Goal: Task Accomplishment & Management: Manage account settings

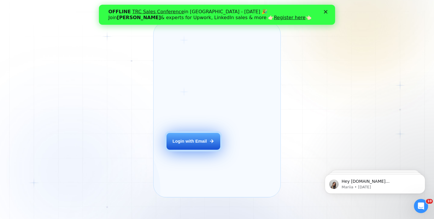
click at [193, 144] on div "Login with Email" at bounding box center [189, 141] width 34 height 6
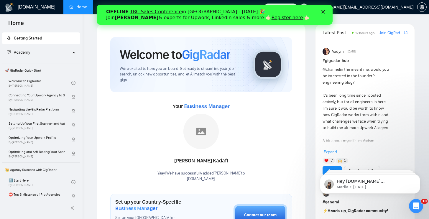
click at [325, 12] on icon "Close" at bounding box center [323, 12] width 4 height 4
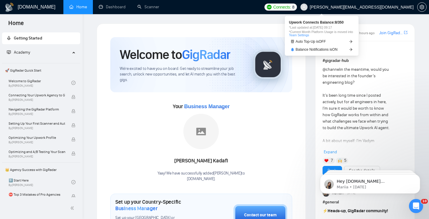
click at [291, 7] on span "Connects:" at bounding box center [283, 7] width 18 height 6
click at [309, 36] on link "Team Settings" at bounding box center [299, 35] width 20 height 4
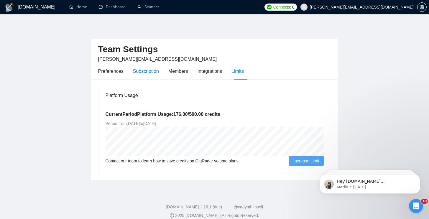
click at [150, 72] on div "Subscription" at bounding box center [146, 71] width 26 height 7
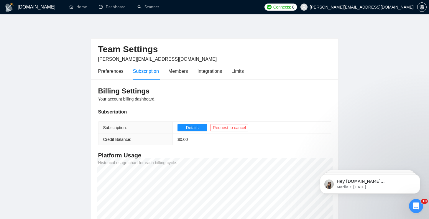
scroll to position [2, 0]
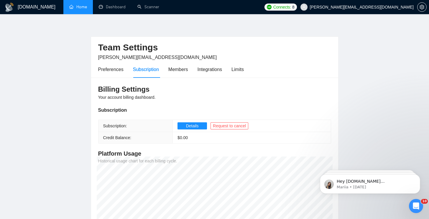
click at [76, 9] on link "Home" at bounding box center [78, 6] width 18 height 5
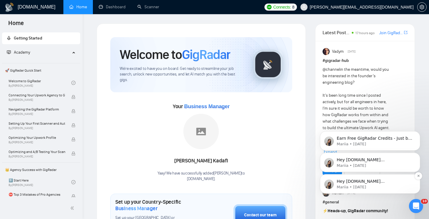
click at [371, 180] on span "Hey [DOMAIN_NAME][EMAIL_ADDRESS][DOMAIN_NAME], Looks like your Upwork agency [D…" at bounding box center [375, 222] width 76 height 87
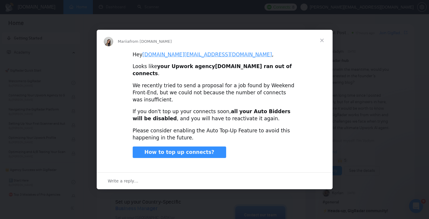
click at [323, 49] on span "Close" at bounding box center [322, 40] width 21 height 21
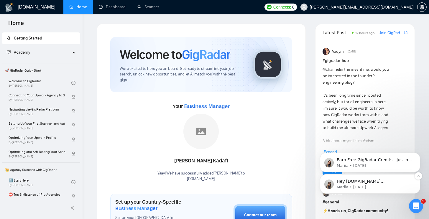
click at [402, 185] on p "Mariia • [DATE]" at bounding box center [375, 187] width 76 height 5
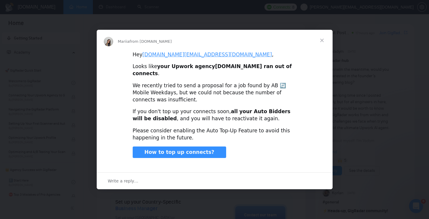
click at [324, 45] on span "Close" at bounding box center [322, 40] width 21 height 21
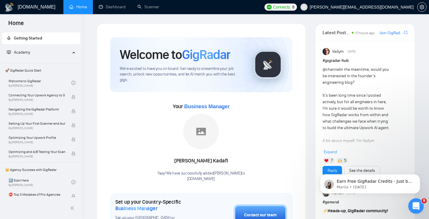
click at [422, 204] on div "Open Intercom Messenger" at bounding box center [415, 205] width 19 height 19
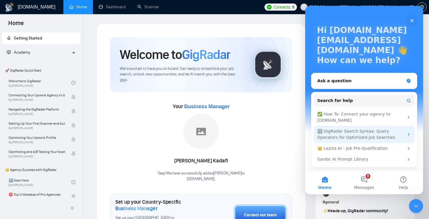
scroll to position [16, 0]
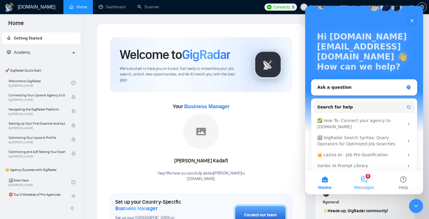
click at [366, 183] on button "8 Messages" at bounding box center [364, 183] width 39 height 24
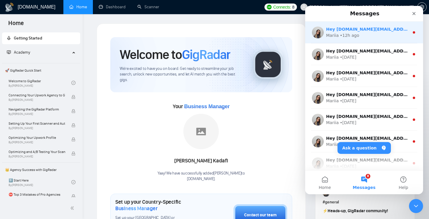
click at [375, 35] on div "Mariia • 12h ago" at bounding box center [367, 35] width 83 height 6
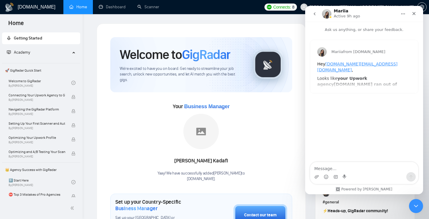
click at [358, 90] on div "Mariia from [DOMAIN_NAME] Hey [DOMAIN_NAME][EMAIL_ADDRESS][DOMAIN_NAME] , Looks…" at bounding box center [364, 66] width 108 height 53
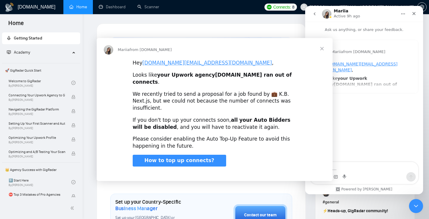
scroll to position [0, 0]
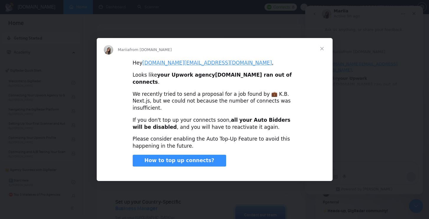
click at [322, 57] on span "Close" at bounding box center [322, 48] width 21 height 21
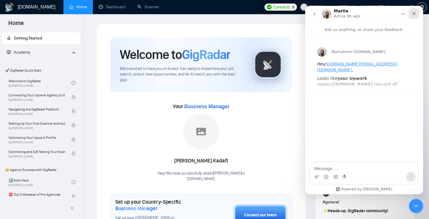
click at [416, 11] on icon "Close" at bounding box center [414, 13] width 5 height 5
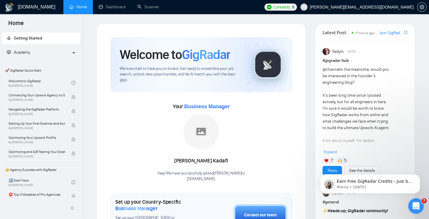
click at [420, 203] on div "Open Intercom Messenger" at bounding box center [415, 205] width 19 height 19
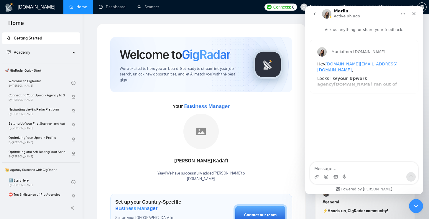
click at [314, 16] on icon "go back" at bounding box center [314, 14] width 5 height 5
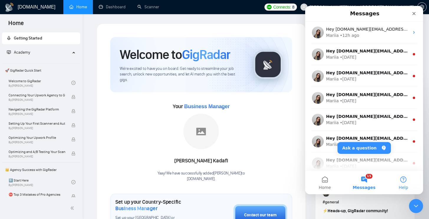
click at [407, 180] on button "Help" at bounding box center [403, 183] width 39 height 24
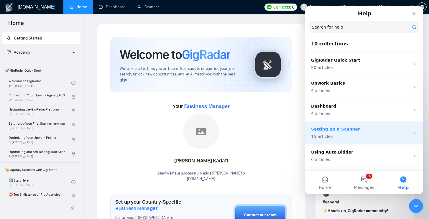
scroll to position [9, 0]
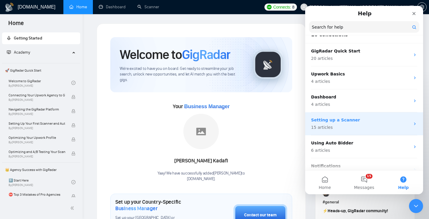
click at [369, 126] on p "15 articles" at bounding box center [360, 128] width 99 height 6
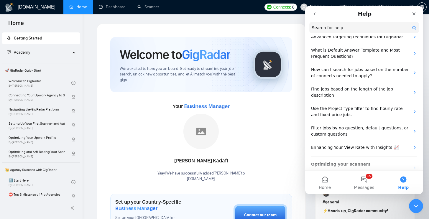
scroll to position [120, 0]
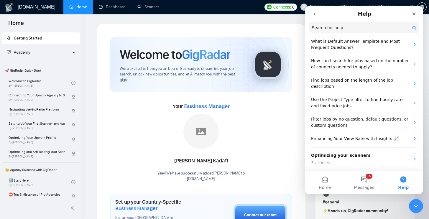
click at [315, 17] on button "go back" at bounding box center [314, 13] width 11 height 11
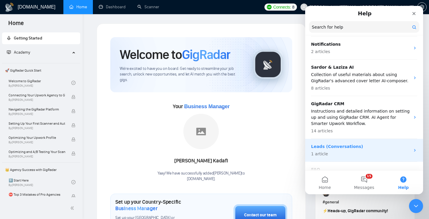
scroll to position [145, 0]
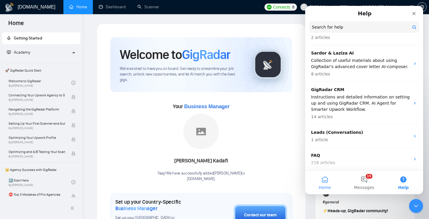
click at [333, 182] on button "Home" at bounding box center [324, 183] width 39 height 24
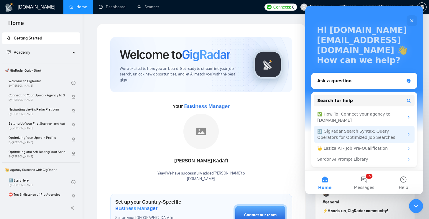
scroll to position [22, 0]
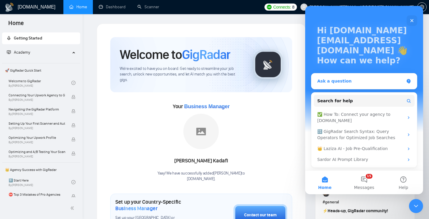
click at [363, 82] on div "Ask a question" at bounding box center [360, 81] width 87 height 6
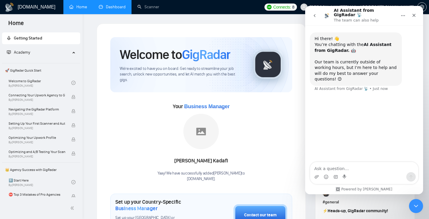
click at [122, 9] on link "Dashboard" at bounding box center [112, 6] width 27 height 5
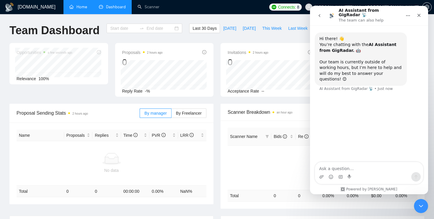
type input "[DATE]"
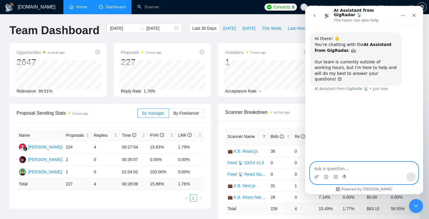
click at [323, 167] on textarea "Ask a question…" at bounding box center [364, 167] width 108 height 10
type textarea "Р"
paste textarea "By the way, I noticed there haven’t been any new job invites or client feedback…"
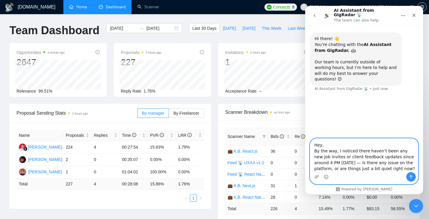
drag, startPoint x: 337, startPoint y: 151, endPoint x: 307, endPoint y: 149, distance: 29.8
click at [307, 149] on div "Hey, By the way, I noticed there haven’t been any new job invites or client fee…" at bounding box center [364, 161] width 118 height 46
click at [337, 163] on textarea "Hey, I noticed there haven’t been any new job invites or client feedback update…" at bounding box center [364, 156] width 108 height 34
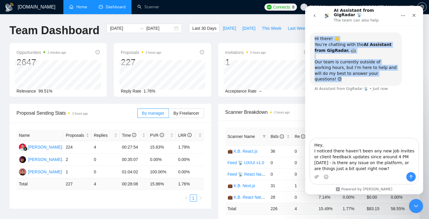
drag, startPoint x: 316, startPoint y: 34, endPoint x: 388, endPoint y: 83, distance: 86.9
click at [388, 83] on div "Hi there! 👋 You’re chatting with the AI Assistant from GigRadar. 🤖 Our team is …" at bounding box center [364, 65] width 109 height 66
copy div "Hi there! 👋 You’re chatting with the AI Assistant from GigRadar. 🤖 Our team is …"
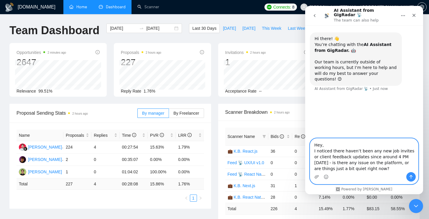
drag, startPoint x: 379, startPoint y: 169, endPoint x: 309, endPoint y: 152, distance: 72.0
click at [309, 152] on div "Hey, I noticed there haven’t been any new job invites or client feedback update…" at bounding box center [364, 161] width 118 height 46
paste textarea "haven’t received any new feeds or job updates since around 4 PM [DATE]. Is ever…"
type textarea "Hey, I haven’t received any new feeds or job updates since around 4 PM [DATE]. …"
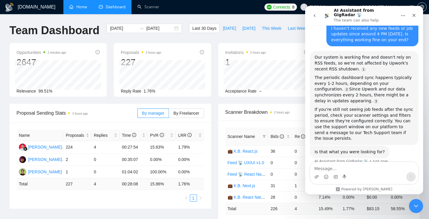
scroll to position [73, 0]
click at [154, 43] on div "Proposals 2 hours ago 227 Reply Rate 1.76%" at bounding box center [162, 70] width 97 height 54
click at [415, 17] on div "Close" at bounding box center [414, 15] width 11 height 11
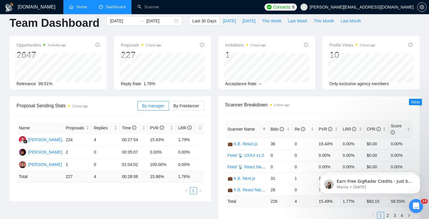
scroll to position [0, 0]
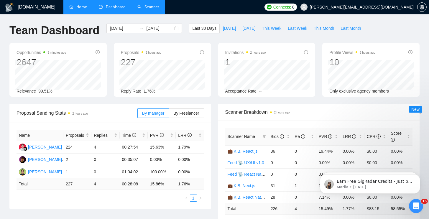
click at [150, 8] on link "Scanner" at bounding box center [149, 6] width 22 height 5
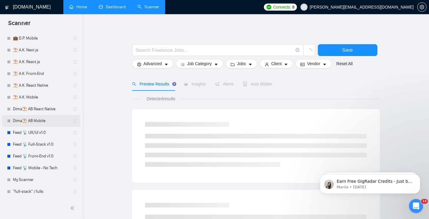
scroll to position [42, 0]
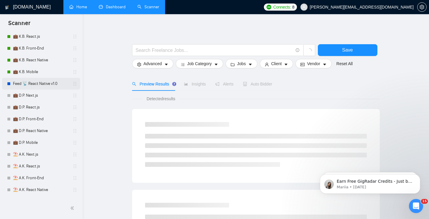
click at [48, 85] on link "Feed 📡 React Native v1.0" at bounding box center [41, 84] width 56 height 12
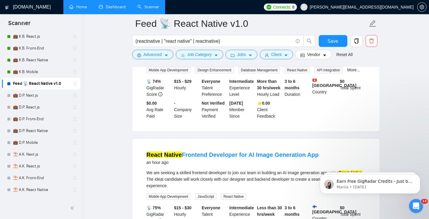
scroll to position [152, 0]
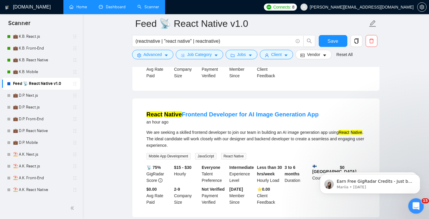
click at [410, 207] on div "Open Intercom Messenger" at bounding box center [415, 205] width 19 height 19
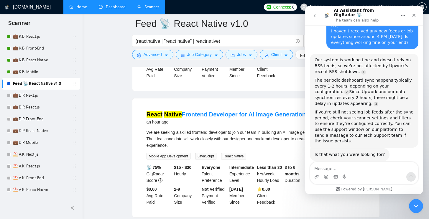
scroll to position [73, 0]
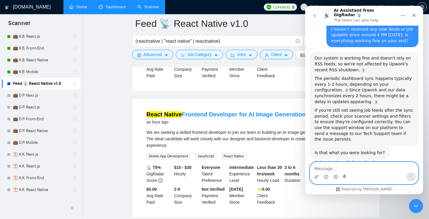
paste textarea "I noticed that new jobs are showing up in the GigRadar scanner, but they’re not…"
type textarea "I noticed that new jobs are showing up in the GigRadar scanner, but they’re not…"
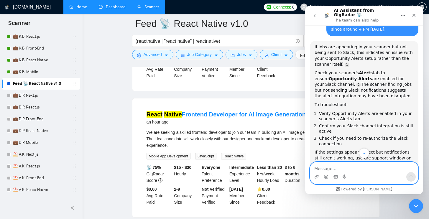
scroll to position [257, 0]
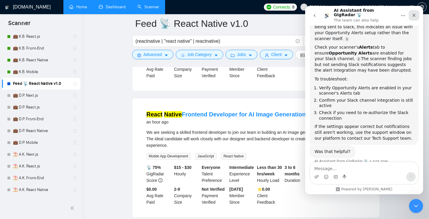
click at [412, 14] on icon "Close" at bounding box center [414, 15] width 5 height 5
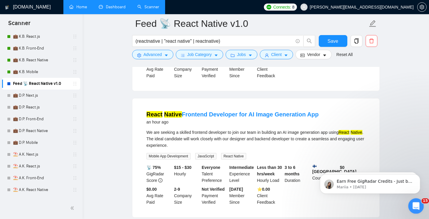
scroll to position [0, 0]
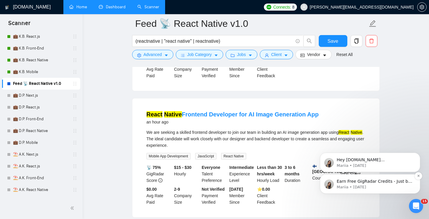
click at [389, 192] on div "Earn Free GigRadar Credits - Just by Sharing Your Story! 💬 Want more credits fo…" at bounding box center [370, 183] width 100 height 19
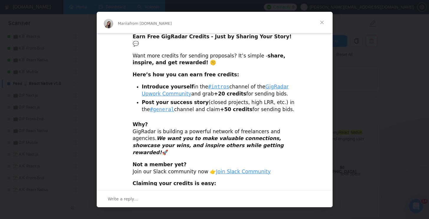
scroll to position [6, 0]
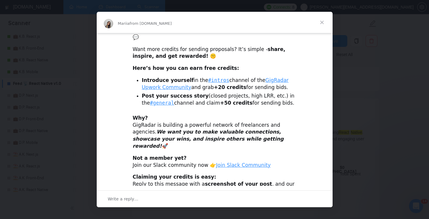
click at [321, 19] on span "Close" at bounding box center [322, 22] width 21 height 21
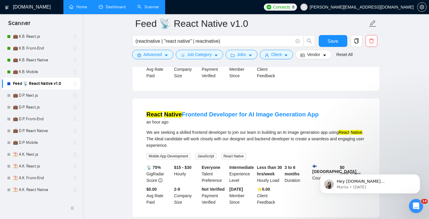
scroll to position [0, 0]
click at [416, 200] on div "Open Intercom Messenger" at bounding box center [415, 205] width 19 height 19
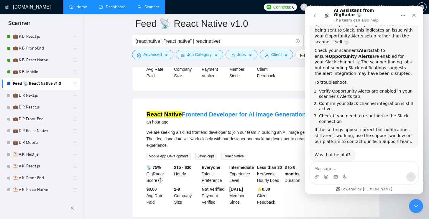
scroll to position [257, 0]
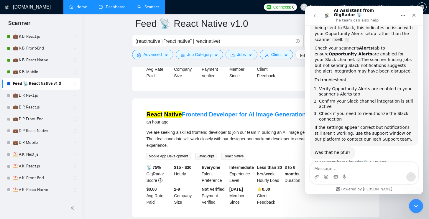
click at [318, 14] on button "go back" at bounding box center [314, 15] width 11 height 11
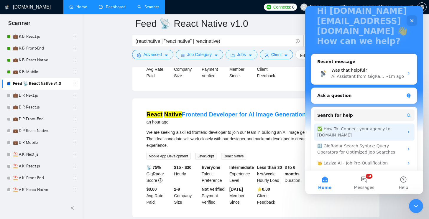
scroll to position [56, 0]
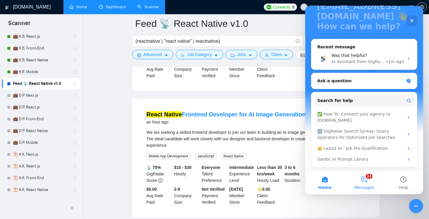
click at [366, 181] on button "14 Messages" at bounding box center [364, 183] width 39 height 24
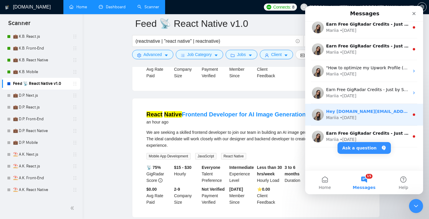
scroll to position [0, 0]
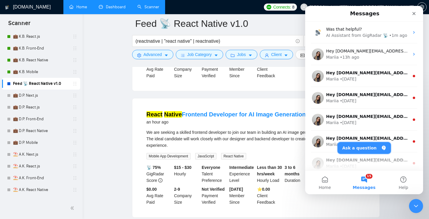
click at [365, 144] on button "Ask a question" at bounding box center [364, 148] width 53 height 12
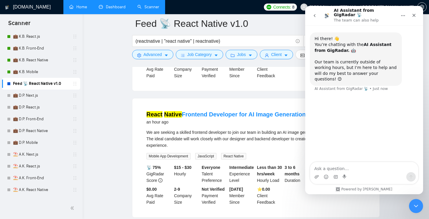
click at [403, 14] on icon "Home" at bounding box center [403, 15] width 5 height 5
click at [397, 66] on div "Hi there! 👋 You’re chatting with the AI Assistant from GigRadar. 🤖 Our team is …" at bounding box center [356, 59] width 83 height 46
click at [325, 166] on textarea "Ask a question…" at bounding box center [364, 167] width 108 height 10
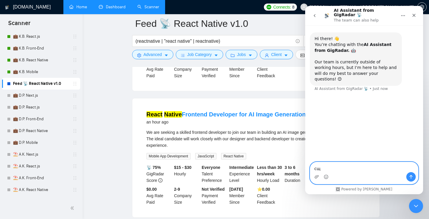
type textarea "с"
type textarea "connect me with manager"
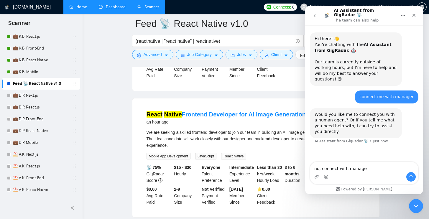
type textarea "no, connect with manager"
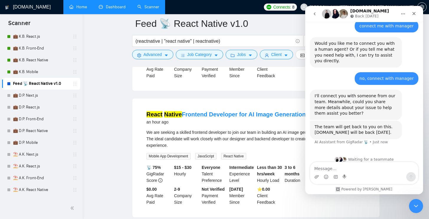
scroll to position [67, 0]
paste textarea "I noticed that new jobs are showing up in the GigRadar scanner, but they’re not…"
type textarea "I noticed that new jobs are showing up in the GigRadar scanner, but they’re not…"
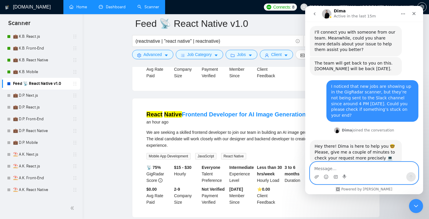
scroll to position [134, 0]
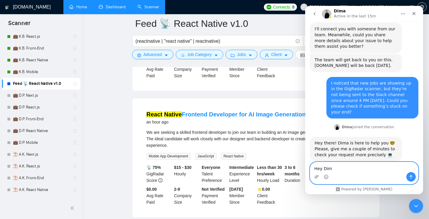
type textarea "Hey Dima"
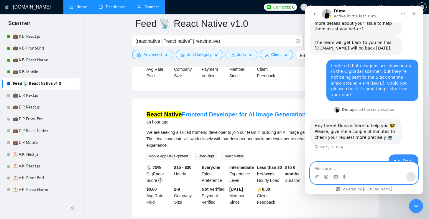
scroll to position [174, 0]
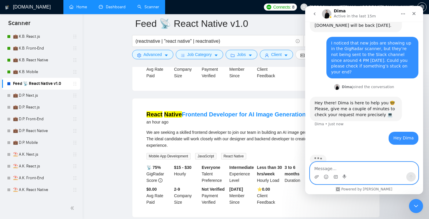
paste textarea "I noticed that new jobs are showing up in the GigRadar scanner, but they’re not…"
type textarea "I noticed that new jobs are showing up in the GigRadar scanner, but they’re not…"
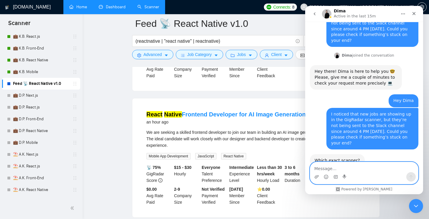
scroll to position [206, 0]
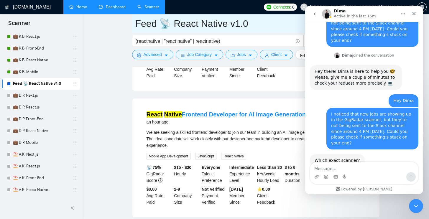
drag, startPoint x: 248, startPoint y: 21, endPoint x: 171, endPoint y: 24, distance: 76.8
click at [138, 25] on input "Feed 📡 React Native v1.0" at bounding box center [251, 23] width 233 height 15
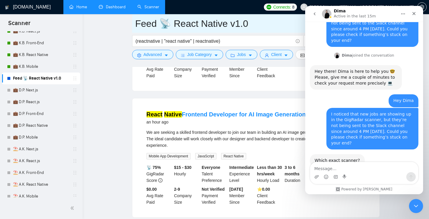
scroll to position [45, 0]
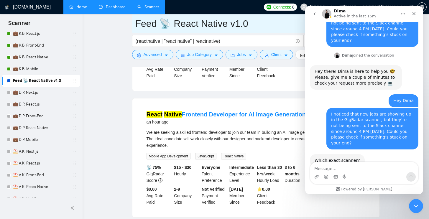
click at [245, 23] on input "Feed 📡 React Native v1.0" at bounding box center [251, 23] width 233 height 15
drag, startPoint x: 245, startPoint y: 23, endPoint x: 133, endPoint y: 24, distance: 112.1
click at [133, 24] on span "Feed 📡 React Native v1.0" at bounding box center [256, 23] width 248 height 19
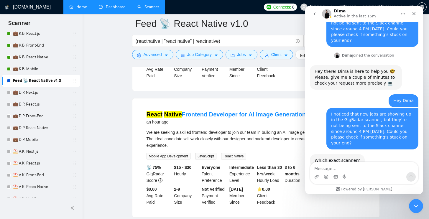
click at [360, 174] on div "Intercom messenger" at bounding box center [364, 176] width 108 height 9
click at [358, 170] on textarea "Message…" at bounding box center [364, 167] width 108 height 10
paste textarea "Feed 📡 React Native v1.0"
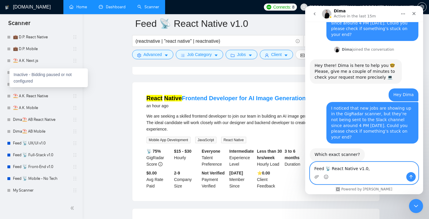
scroll to position [172, 0]
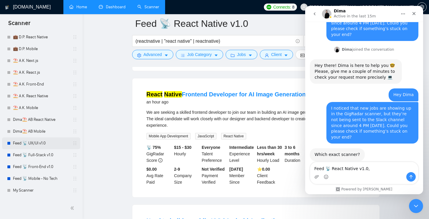
click at [39, 146] on link "Feed 📡 UX/UI v1.0" at bounding box center [41, 144] width 56 height 12
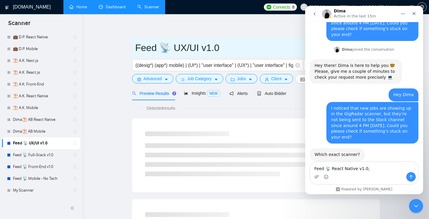
drag, startPoint x: 210, startPoint y: 48, endPoint x: 136, endPoint y: 51, distance: 73.5
click at [136, 51] on input "Feed 📡 UX/UI v1.0" at bounding box center [251, 47] width 233 height 15
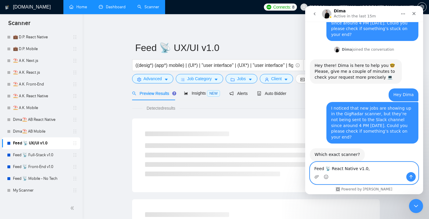
click at [373, 169] on textarea "Feed 📡 React Native v1.0," at bounding box center [364, 167] width 108 height 10
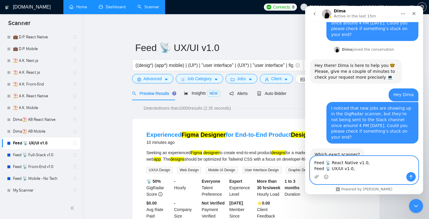
scroll to position [218, 0]
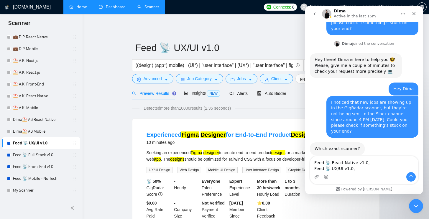
click at [42, 153] on link "Feed 📡 Full-Stack v1.0" at bounding box center [41, 155] width 56 height 12
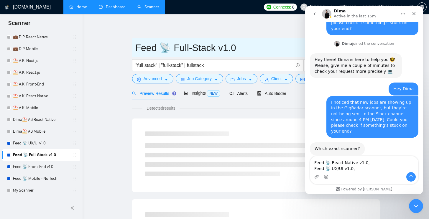
drag, startPoint x: 235, startPoint y: 47, endPoint x: 65, endPoint y: 163, distance: 206.4
click at [134, 49] on span "Feed 📡 Full-Stack v1.0" at bounding box center [256, 47] width 248 height 19
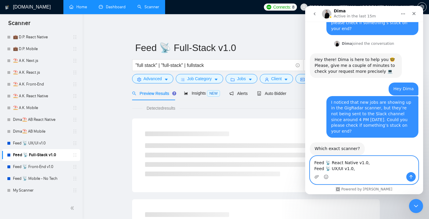
click at [369, 170] on textarea "Feed 📡 React Native v1.0, Feed 📡 UX/UI v1.0," at bounding box center [364, 164] width 108 height 16
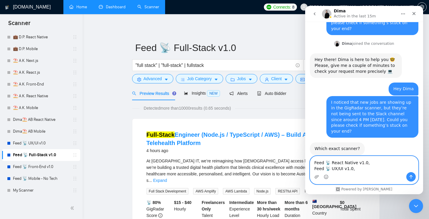
paste textarea "Feed 📡 Full-Stack v1.0"
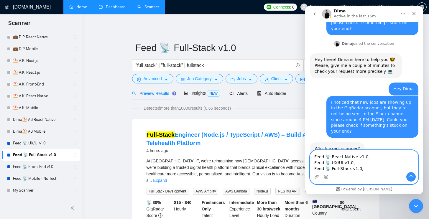
scroll to position [224, 0]
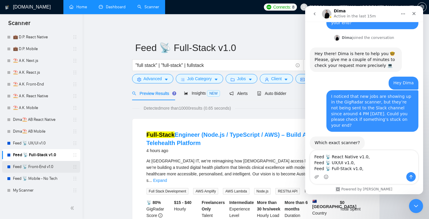
click at [44, 168] on link "Feed 📡 Front-End v1.0" at bounding box center [41, 167] width 56 height 12
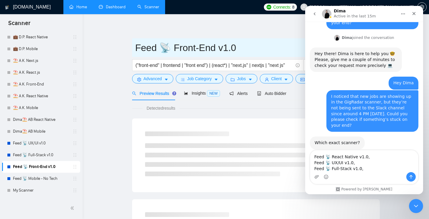
drag, startPoint x: 233, startPoint y: 49, endPoint x: 134, endPoint y: 52, distance: 99.5
click at [134, 52] on span "Feed 📡 Front-End v1.0" at bounding box center [256, 47] width 248 height 19
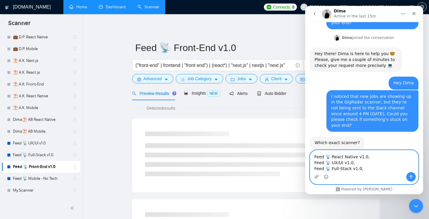
click at [356, 169] on textarea "Feed 📡 React Native v1.0, Feed 📡 UX/UI v1.0, Feed 📡 Full-Stack v1.0," at bounding box center [364, 161] width 108 height 22
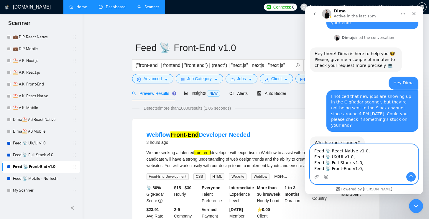
scroll to position [230, 0]
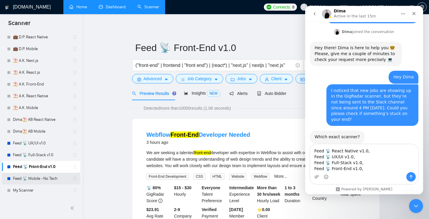
click at [38, 180] on link "Feed 📡 Mobile - No Tech" at bounding box center [41, 179] width 56 height 12
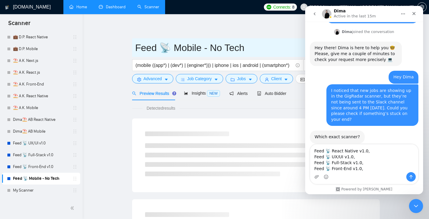
drag, startPoint x: 240, startPoint y: 48, endPoint x: 134, endPoint y: 50, distance: 105.4
click at [134, 50] on span "Feed 📡 Mobile - No Tech" at bounding box center [256, 47] width 248 height 19
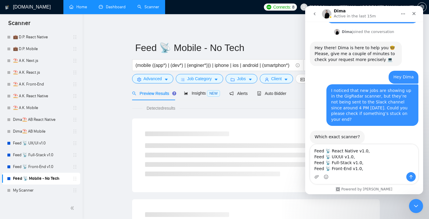
click at [350, 172] on div "Intercom messenger" at bounding box center [364, 176] width 108 height 9
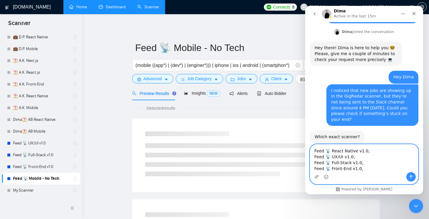
click at [349, 170] on textarea "Feed 📡 React Native v1.0, Feed 📡 UX/UI v1.0, Feed 📡 Full-Stack v1.0, Feed 📡 Fro…" at bounding box center [364, 159] width 108 height 28
paste textarea "Feed 📡 Mobile - No Tech"
type textarea "Feed 📡 React Native v1.0, Feed 📡 UX/UI v1.0, Feed 📡 Full-Stack v1.0, Feed 📡 Fro…"
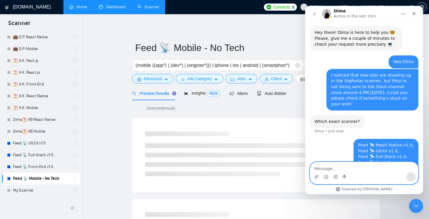
scroll to position [247, 0]
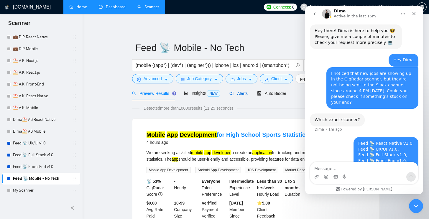
click at [238, 96] on div "Alerts" at bounding box center [239, 93] width 18 height 6
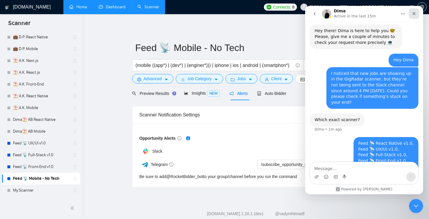
click at [413, 14] on icon "Close" at bounding box center [414, 13] width 5 height 5
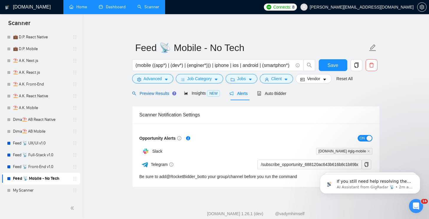
click at [148, 93] on span "Preview Results" at bounding box center [153, 93] width 42 height 5
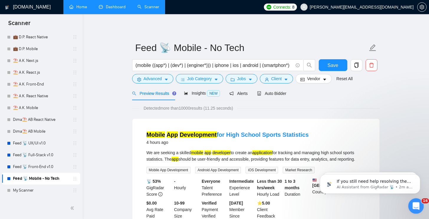
click at [411, 201] on div "Open Intercom Messenger" at bounding box center [415, 205] width 19 height 19
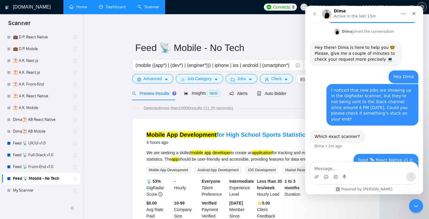
scroll to position [247, 0]
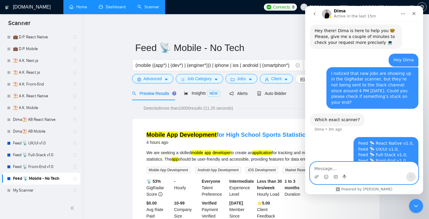
paste textarea "I'm not receiving messages in my Slack channel."
type textarea "I'm not receiving messages in my Slack channel."
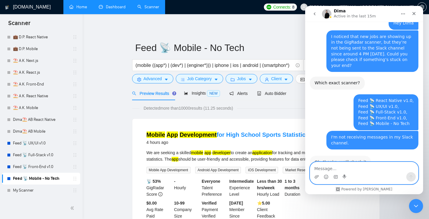
scroll to position [284, 0]
type textarea "е"
type textarea "thnx"
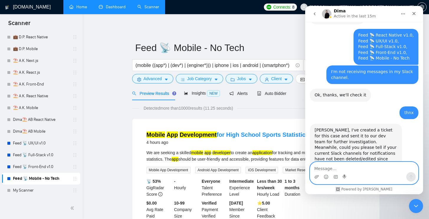
scroll to position [353, 0]
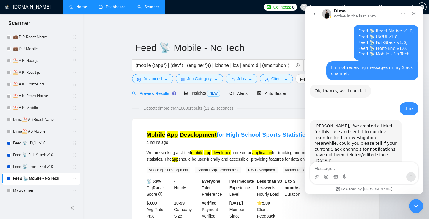
click at [334, 141] on div "Meanwhile, could you please tell if your current Slack channels for notificatio…" at bounding box center [356, 152] width 83 height 23
click at [341, 169] on textarea "Message…" at bounding box center [364, 167] width 108 height 10
paste textarea "Nothing has changed since [DATE]."
type textarea "Nothing has changed since [DATE]."
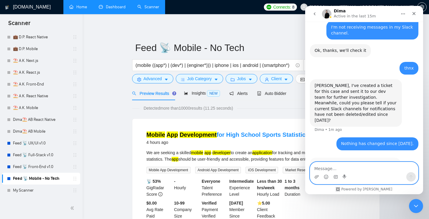
scroll to position [395, 0]
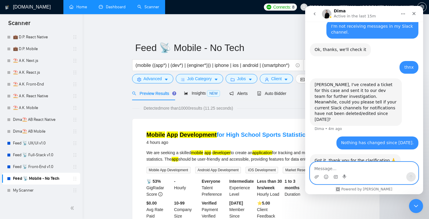
paste textarea "I remembered one more thing, maybe it's because I deleted the slack member who …"
type textarea "I remembered one more thing, maybe it's because I deleted the slack member who …"
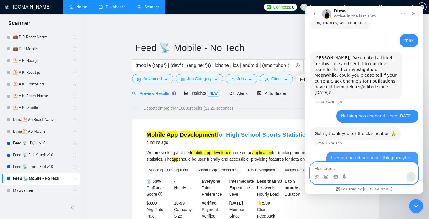
scroll to position [423, 0]
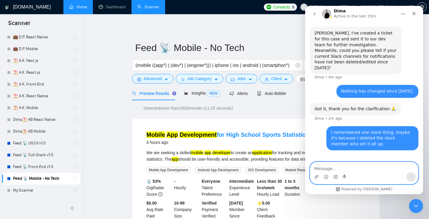
paste textarea "Could this be the problem with the message not being sent?"
type textarea "Could this be the problem with the message not being sent?"
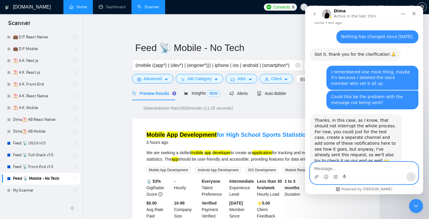
scroll to position [501, 0]
type textarea "Щ"
click at [346, 167] on textarea "Okay, thank you. Keep me pos" at bounding box center [364, 167] width 108 height 10
click at [383, 167] on textarea "Okay, thank you. Keep me pos" at bounding box center [364, 167] width 108 height 10
click at [386, 168] on textarea "Okay, thank you. Keep me posted." at bounding box center [364, 167] width 108 height 10
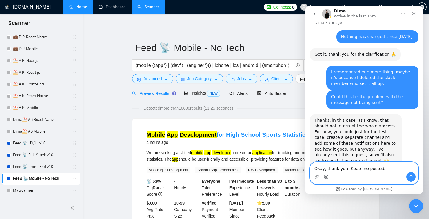
click at [328, 175] on circle "Emoji picker" at bounding box center [326, 177] width 4 height 4
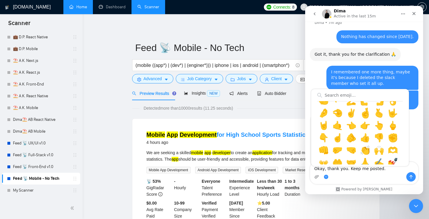
scroll to position [405, 0]
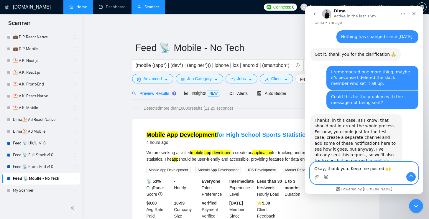
drag, startPoint x: 378, startPoint y: 167, endPoint x: 380, endPoint y: 161, distance: 6.2
click at [378, 167] on textarea "Okay, thank you. Keep me posted.🙌" at bounding box center [364, 167] width 108 height 10
type textarea "Okay, thank you. Keep me posted 🙌"
click at [389, 174] on div "Intercom messenger" at bounding box center [364, 176] width 108 height 9
click at [389, 171] on textarea "Okay, thank you. Keep me posted 🙌" at bounding box center [364, 167] width 108 height 10
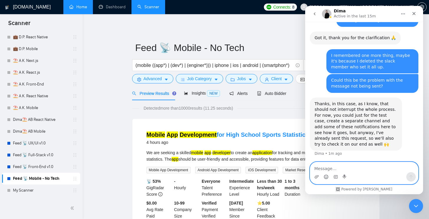
scroll to position [518, 0]
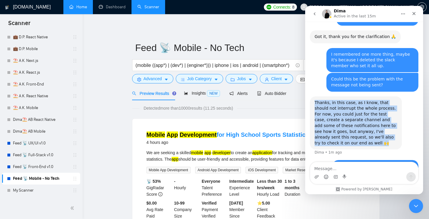
drag, startPoint x: 330, startPoint y: 123, endPoint x: 307, endPoint y: 79, distance: 49.8
copy div "Thanks, in this case, as I know, that should not interrupt the whole process. F…"
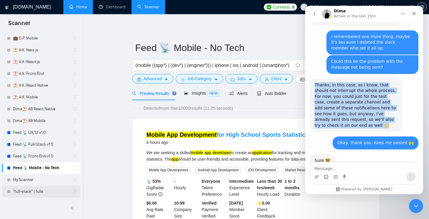
scroll to position [146, 0]
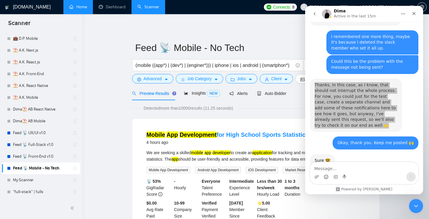
click at [47, 183] on link "My Scanner" at bounding box center [41, 180] width 56 height 12
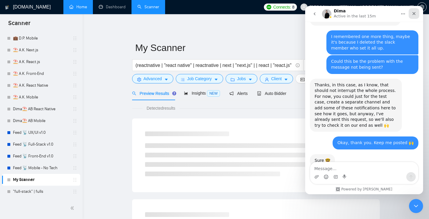
click at [418, 12] on div "Close" at bounding box center [414, 13] width 11 height 11
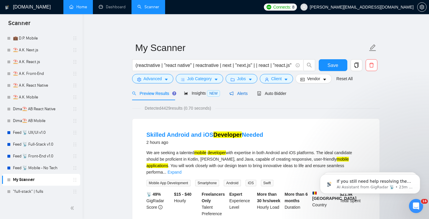
click at [232, 95] on span "Alerts" at bounding box center [239, 93] width 18 height 5
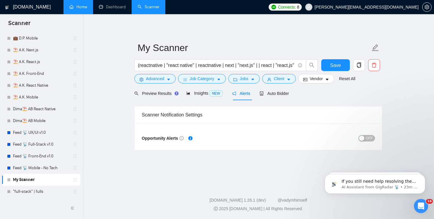
click at [361, 139] on div "button" at bounding box center [361, 138] width 5 height 5
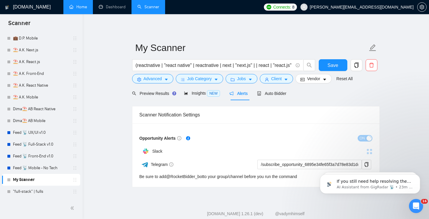
scroll to position [13, 0]
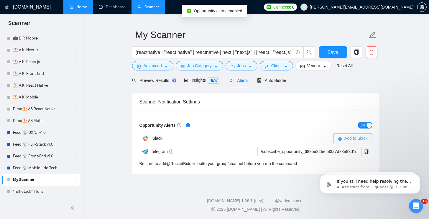
click at [356, 137] on span "Add to Slack" at bounding box center [356, 138] width 23 height 6
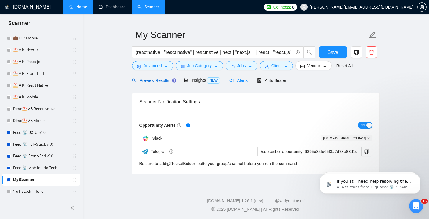
click at [150, 81] on span "Preview Results" at bounding box center [153, 80] width 42 height 5
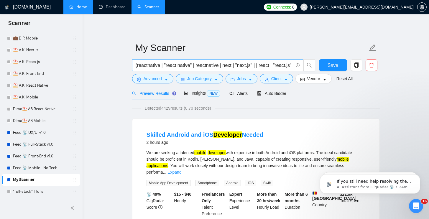
click at [200, 67] on input "(reactnative | "react native" | reactnative | next | "next.js" | | react | "rea…" at bounding box center [215, 65] width 158 height 7
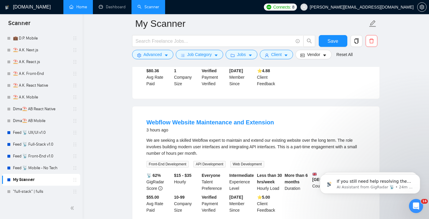
scroll to position [266, 0]
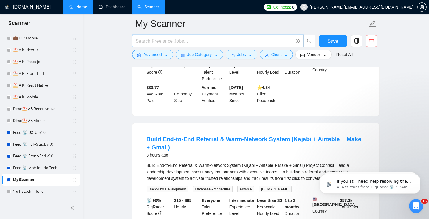
click at [255, 43] on input "text" at bounding box center [215, 40] width 158 height 7
paste input "(reactnative | "react native" | reactnative | next | "next.js" | | react | "rea…"
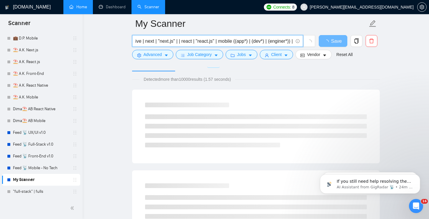
scroll to position [0, 0]
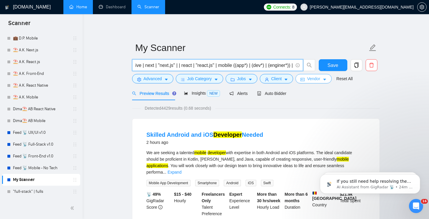
type input "(reactnative | "react native" | reactnative | next | "next.js" | | react | "rea…"
click at [330, 63] on span "Save" at bounding box center [333, 65] width 11 height 7
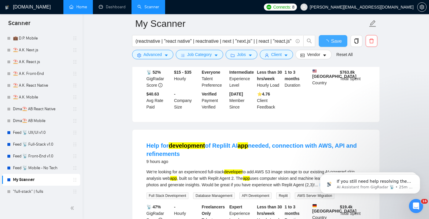
scroll to position [153, 0]
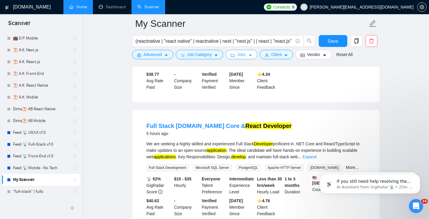
click at [250, 53] on icon "caret-down" at bounding box center [250, 55] width 4 height 4
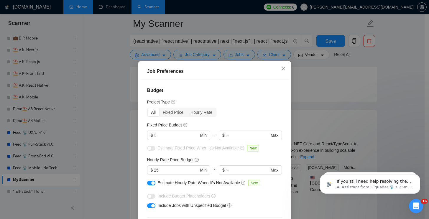
click at [340, 81] on div "Job Preferences Budget Project Type All Fixed Price Hourly Rate Fixed Price Bud…" at bounding box center [214, 109] width 429 height 219
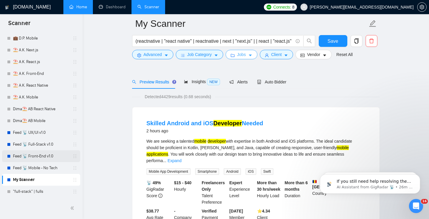
scroll to position [52, 0]
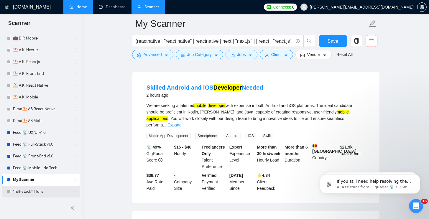
click at [54, 190] on link ""full-stack" | fulls" at bounding box center [41, 192] width 56 height 12
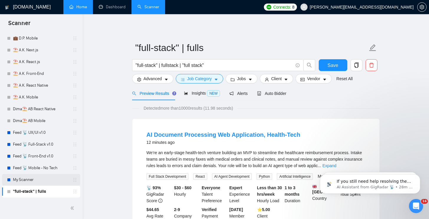
click at [48, 183] on link "My Scanner" at bounding box center [41, 180] width 56 height 12
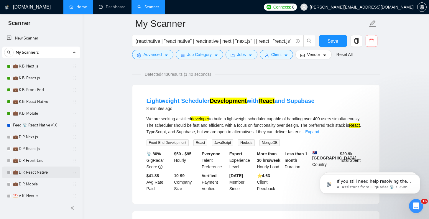
scroll to position [1, 0]
click at [46, 124] on link "Feed 📡 React Native v1.0" at bounding box center [41, 125] width 56 height 12
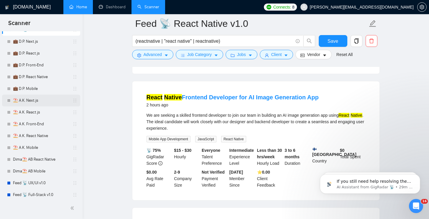
scroll to position [120, 0]
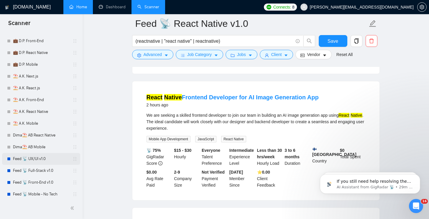
click at [42, 161] on link "Feed 📡 UX/UI v1.0" at bounding box center [41, 159] width 56 height 12
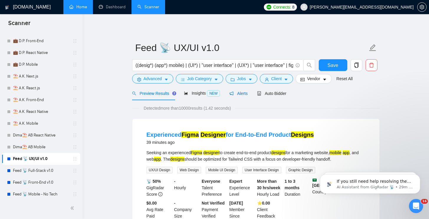
click at [247, 91] on div "Alerts" at bounding box center [239, 93] width 18 height 6
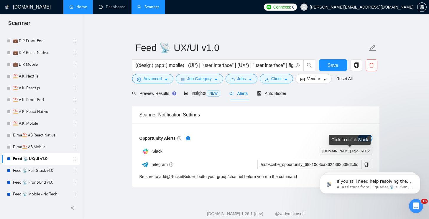
click at [368, 152] on icon "close" at bounding box center [368, 151] width 3 height 3
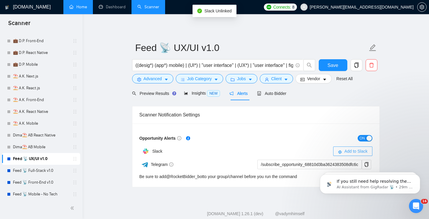
click at [357, 152] on span "Add to Slack" at bounding box center [356, 151] width 23 height 6
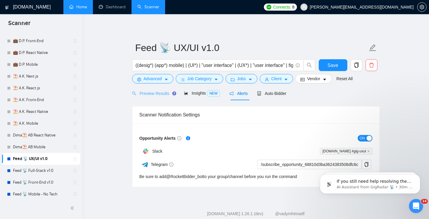
click at [153, 89] on div "Preview Results" at bounding box center [153, 93] width 42 height 14
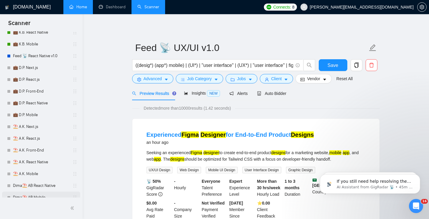
scroll to position [15, 0]
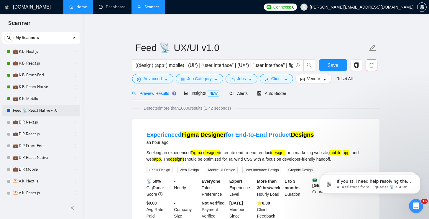
click at [43, 111] on link "Feed 📡 React Native v1.0" at bounding box center [41, 111] width 56 height 12
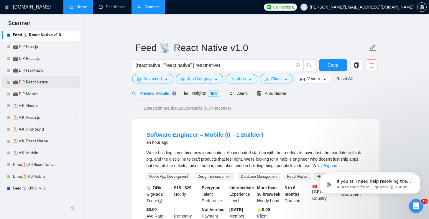
scroll to position [146, 0]
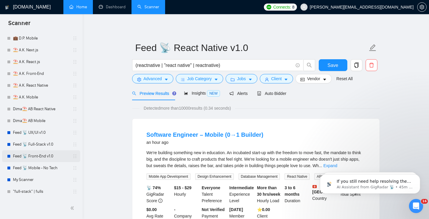
click at [35, 156] on link "Feed 📡 Front-End v1.0" at bounding box center [41, 156] width 56 height 12
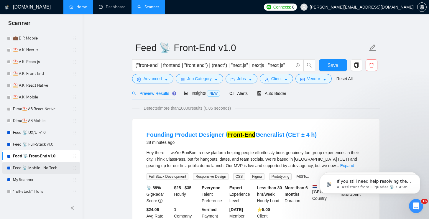
click at [48, 172] on link "Feed 📡 Mobile - No Tech" at bounding box center [41, 168] width 56 height 12
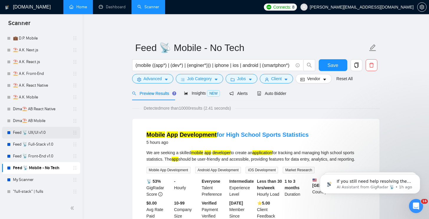
click at [44, 134] on link "Feed 📡 UX/UI v1.0" at bounding box center [41, 133] width 56 height 12
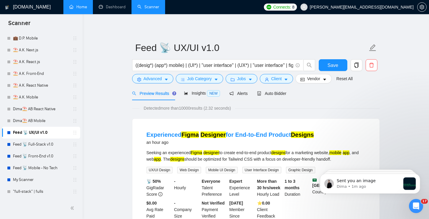
scroll to position [698, 0]
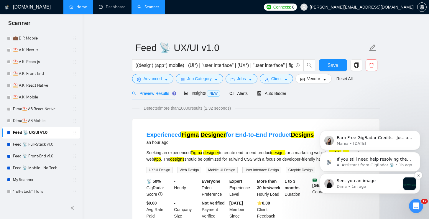
click at [377, 188] on p "Dima • 1m ago" at bounding box center [369, 186] width 64 height 5
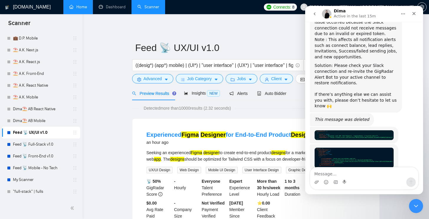
scroll to position [695, 0]
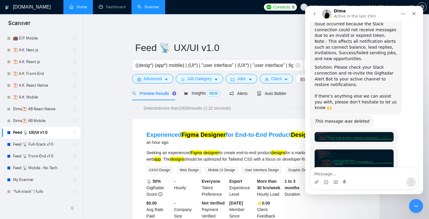
type textarea "л"
type textarea "Щ"
type textarea "O"
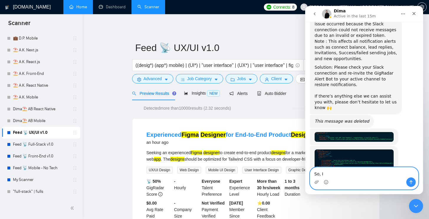
click at [345, 175] on textarea "So, I" at bounding box center [364, 173] width 108 height 10
paste textarea "need to reconnect Higradar in the Alerts tab"
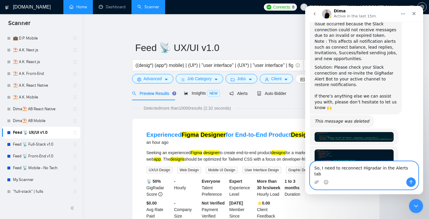
click at [364, 174] on textarea "So, I need to reconnect Higradar in the Alerts tab" at bounding box center [364, 170] width 108 height 16
type textarea "So, I need to reconnect GigRadar in the Alerts tab?"
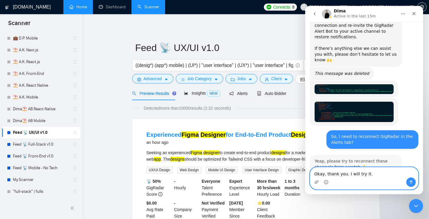
scroll to position [734, 0]
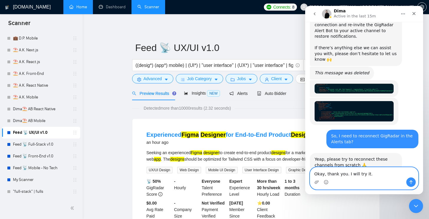
click at [366, 177] on textarea "Okay, thank you. I will try it." at bounding box center [364, 173] width 108 height 10
paste textarea "s. I'll try it and report back with feedback"
type textarea "Okay, thanks. I'll try it and report back with feedback."
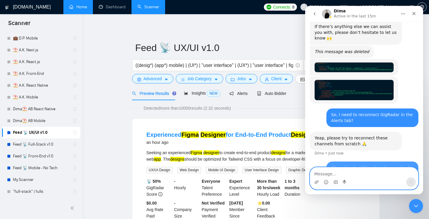
scroll to position [757, 0]
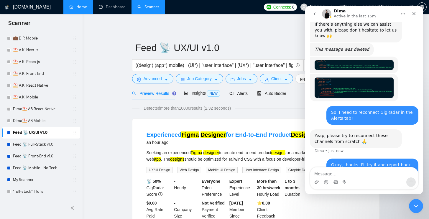
click at [414, 14] on icon "Close" at bounding box center [414, 13] width 5 height 5
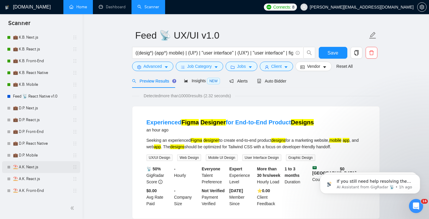
scroll to position [13, 0]
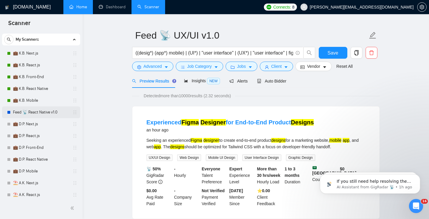
click at [43, 114] on link "Feed 📡 React Native v1.0" at bounding box center [41, 113] width 56 height 12
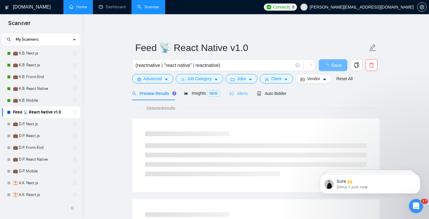
scroll to position [775, 0]
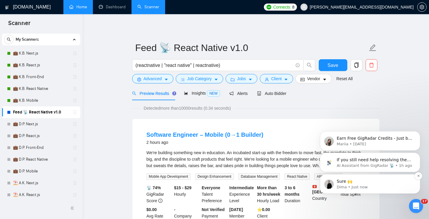
click at [365, 185] on p "Dima • Just now" at bounding box center [375, 187] width 76 height 5
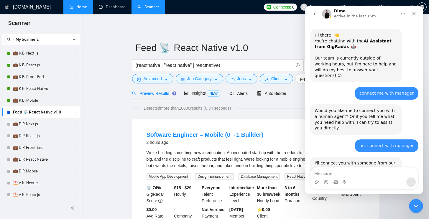
scroll to position [1, 0]
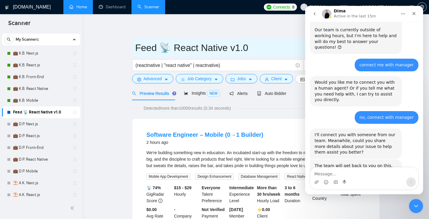
click at [281, 42] on input "Feed 📡 React Native v1.0" at bounding box center [251, 47] width 233 height 15
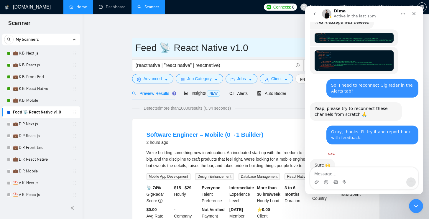
scroll to position [784, 0]
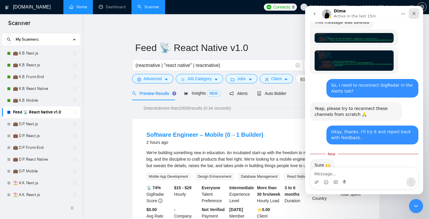
click at [416, 13] on icon "Close" at bounding box center [414, 13] width 5 height 5
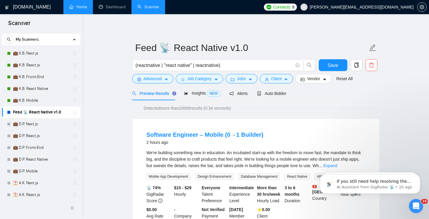
scroll to position [0, 0]
click at [247, 96] on span "Alerts" at bounding box center [239, 93] width 18 height 5
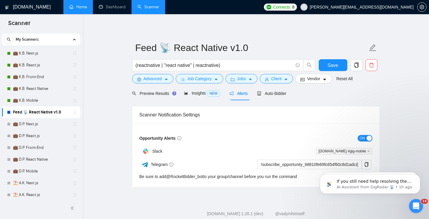
scroll to position [13, 0]
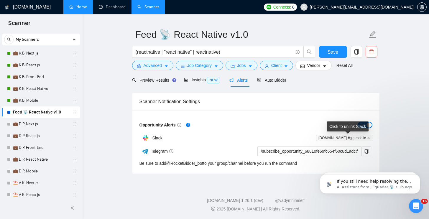
click at [369, 139] on icon "close" at bounding box center [368, 138] width 3 height 3
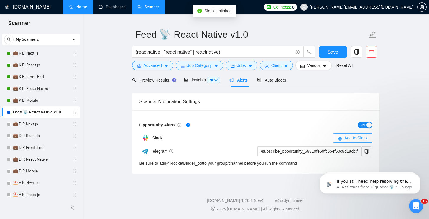
click at [350, 139] on span "Add to Slack" at bounding box center [356, 138] width 23 height 6
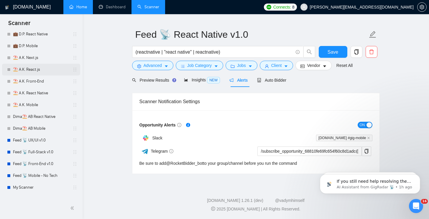
scroll to position [141, 0]
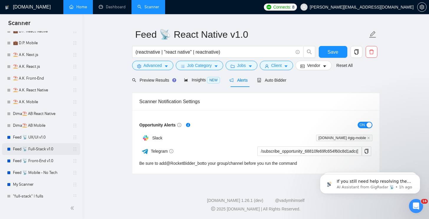
click at [45, 146] on link "Feed 📡 Full-Stack v1.0" at bounding box center [41, 149] width 56 height 12
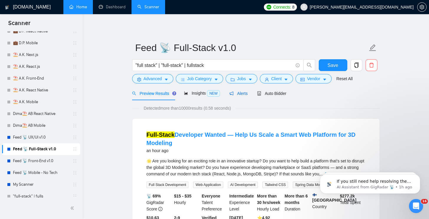
click at [243, 93] on span "Alerts" at bounding box center [239, 93] width 18 height 5
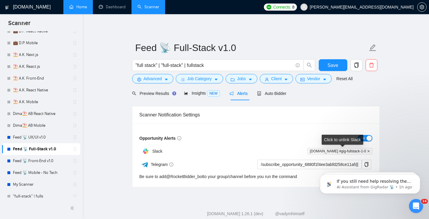
click at [369, 151] on icon "close" at bounding box center [369, 151] width 2 height 2
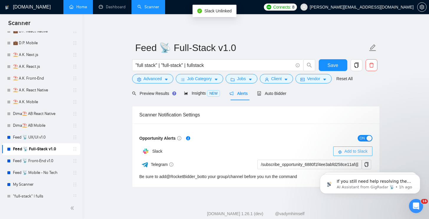
click at [352, 150] on span "Add to Slack" at bounding box center [356, 151] width 23 height 6
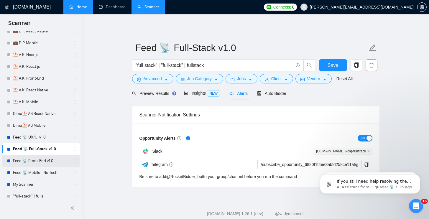
click at [48, 163] on link "Feed 📡 Front-End v1.0" at bounding box center [41, 161] width 56 height 12
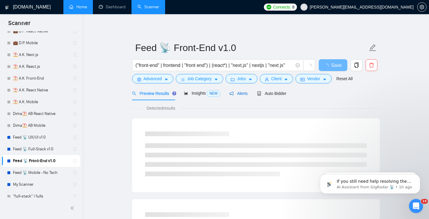
click at [247, 94] on span "Alerts" at bounding box center [239, 93] width 18 height 5
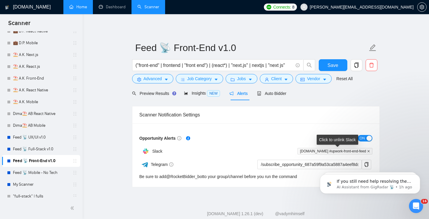
click at [368, 151] on icon "close" at bounding box center [368, 151] width 3 height 3
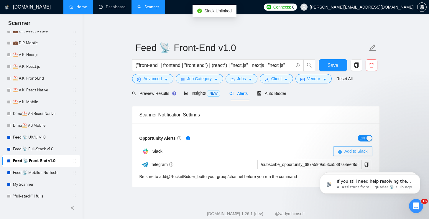
click at [355, 152] on span "Add to Slack" at bounding box center [356, 151] width 23 height 6
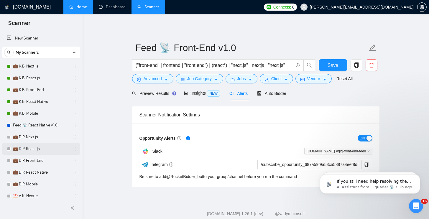
scroll to position [146, 0]
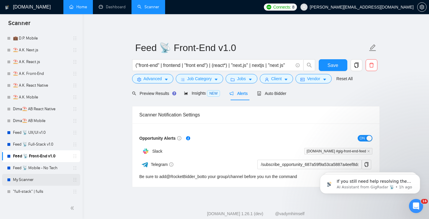
click at [38, 180] on link "My Scanner" at bounding box center [41, 180] width 56 height 12
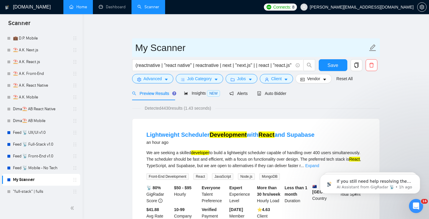
click at [170, 48] on input "My Scanner" at bounding box center [251, 47] width 233 height 15
type input "M"
type input "Feed ICP (Khmura)"
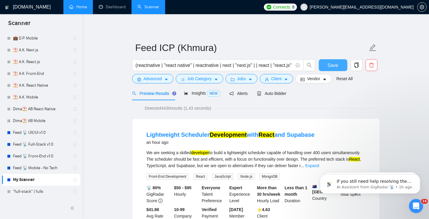
click at [326, 69] on button "Save" at bounding box center [333, 65] width 29 height 12
click at [248, 89] on div "Alerts" at bounding box center [239, 93] width 18 height 14
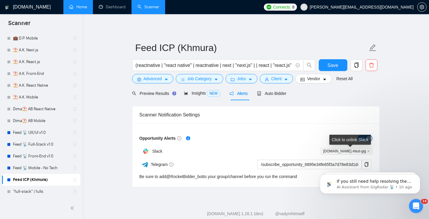
click at [364, 151] on span "[DOMAIN_NAME] #test-gig" at bounding box center [346, 151] width 51 height 6
click at [368, 151] on icon "close" at bounding box center [368, 151] width 3 height 3
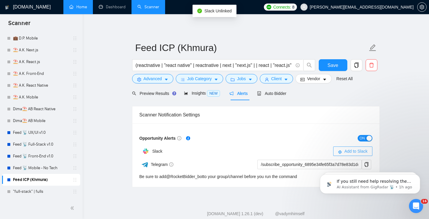
click at [357, 150] on span "Add to Slack" at bounding box center [356, 151] width 23 height 6
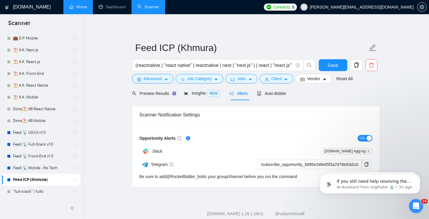
click at [28, 182] on link "Feed ICP (Khmura)" at bounding box center [41, 180] width 56 height 12
click at [149, 95] on span "Preview Results" at bounding box center [153, 93] width 42 height 5
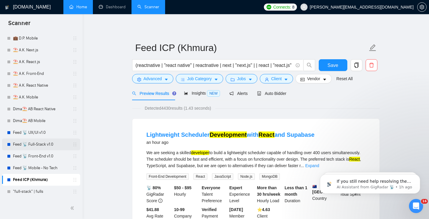
click at [32, 143] on link "Feed 📡 Full-Stack v1.0" at bounding box center [41, 145] width 56 height 12
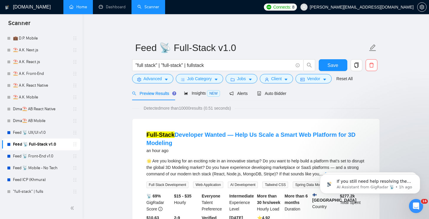
drag, startPoint x: 37, startPoint y: 155, endPoint x: 83, endPoint y: 145, distance: 47.5
click at [37, 155] on link "Feed 📡 Front-End v1.0" at bounding box center [41, 156] width 56 height 12
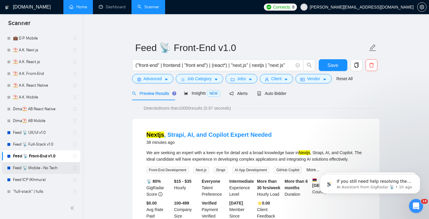
click at [28, 168] on link "Feed 📡 Mobile - No Tech" at bounding box center [41, 168] width 56 height 12
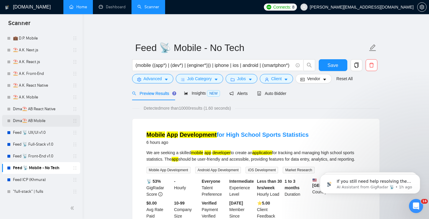
scroll to position [66, 0]
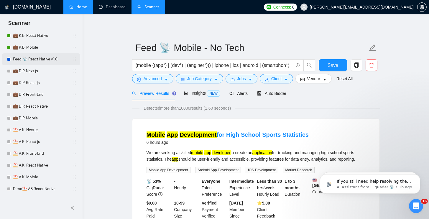
click at [42, 60] on link "Feed 📡 React Native v1.0" at bounding box center [41, 59] width 56 height 12
